Goal: Navigation & Orientation: Understand site structure

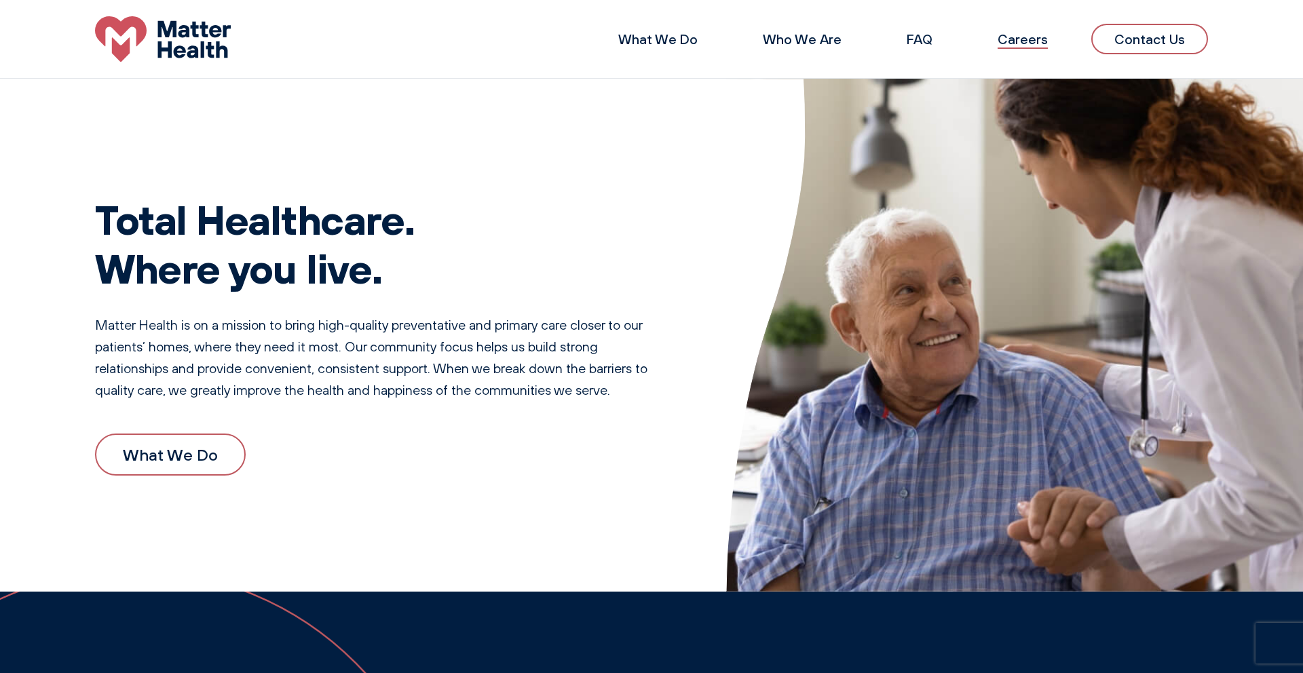
click at [1027, 41] on link "Careers" at bounding box center [1023, 39] width 50 height 17
click at [652, 42] on link "What We Do" at bounding box center [657, 39] width 79 height 17
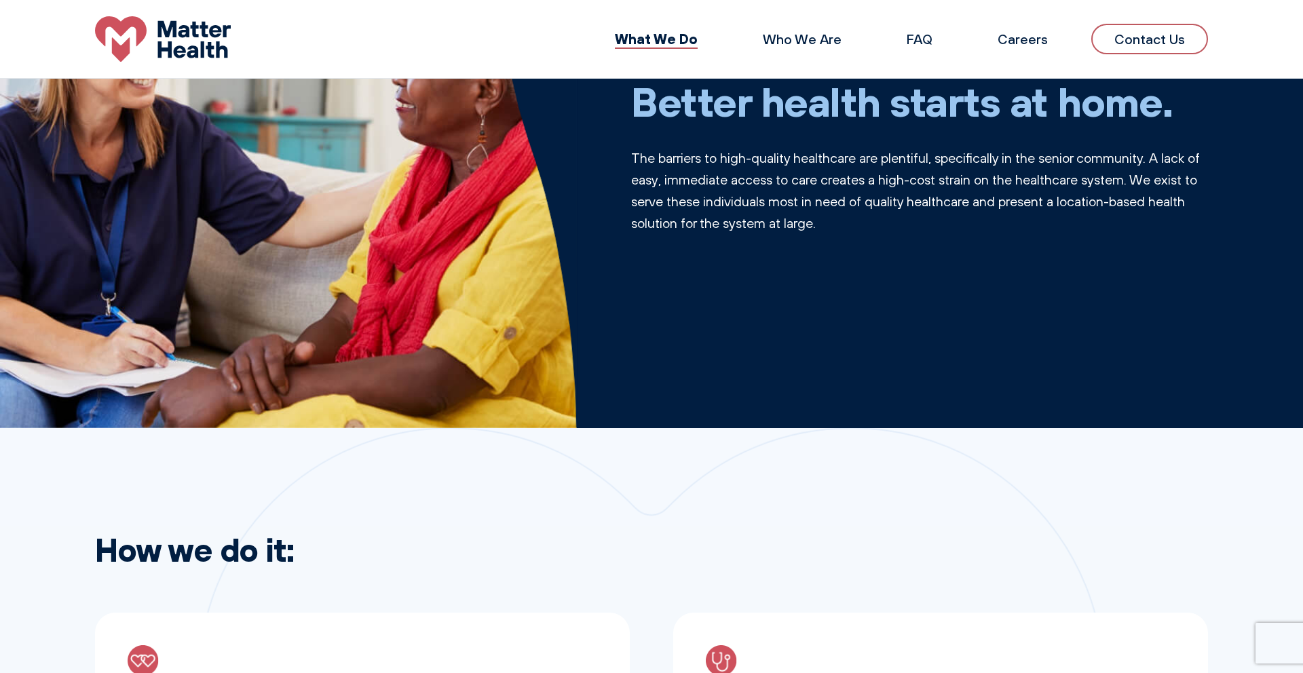
scroll to position [152, 0]
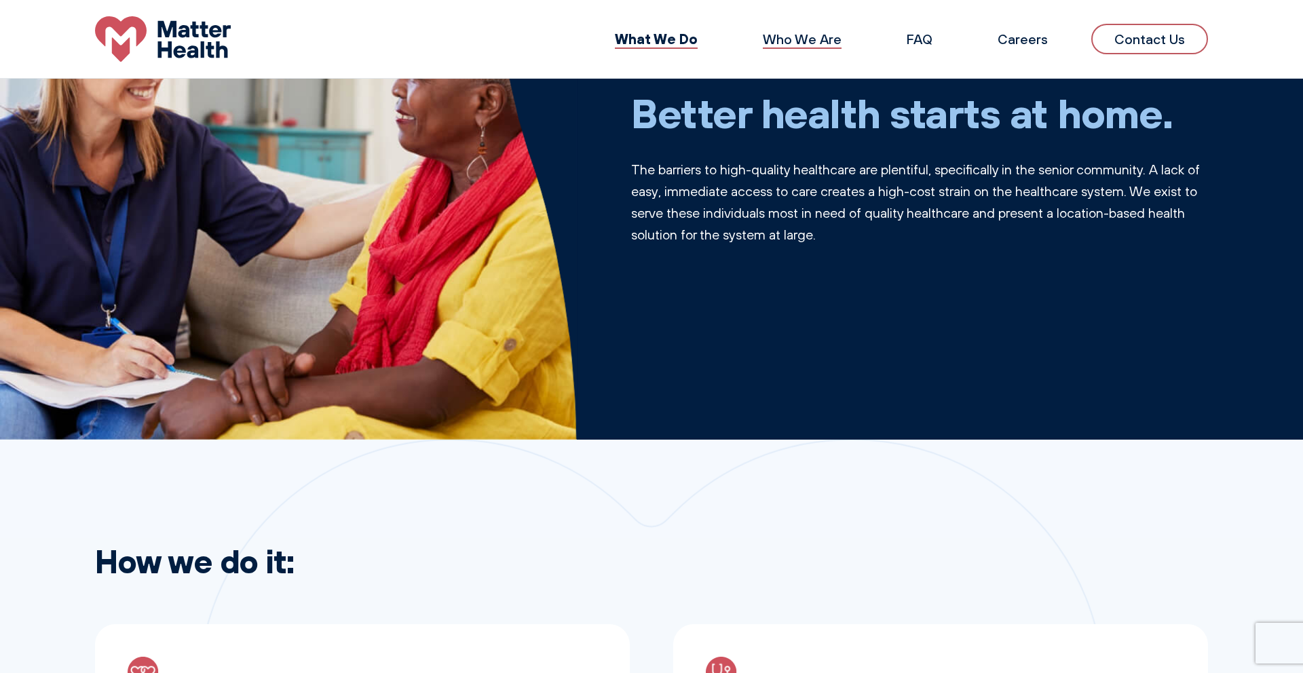
click at [785, 41] on link "Who We Are" at bounding box center [802, 39] width 79 height 17
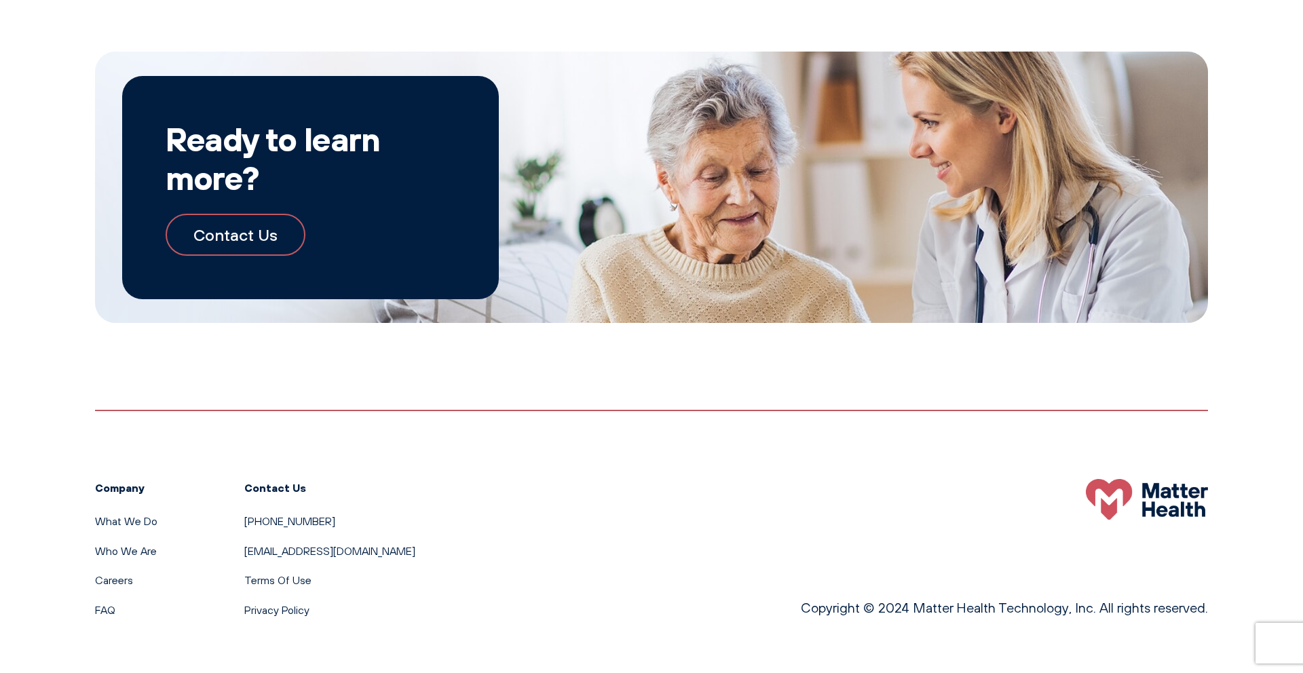
scroll to position [1542, 0]
